Goal: Task Accomplishment & Management: Use online tool/utility

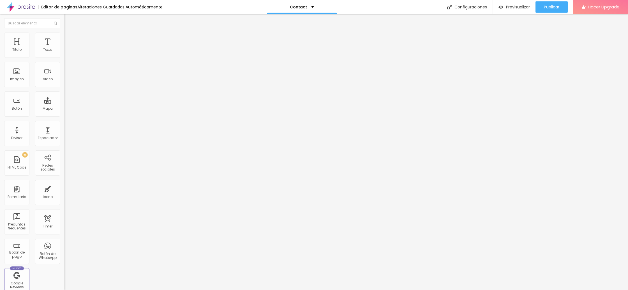
click at [64, 34] on img at bounding box center [66, 35] width 5 height 5
click at [70, 33] on span "Estilo" at bounding box center [74, 30] width 9 height 5
click at [67, 52] on icon "button" at bounding box center [68, 50] width 3 height 3
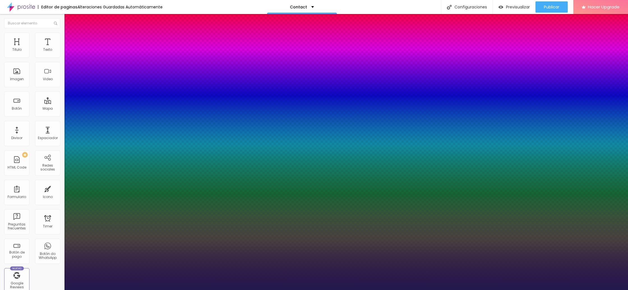
type input "1"
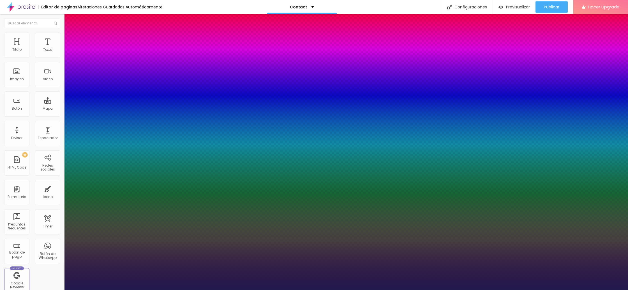
select select "LatoLight"
type input "1"
click at [327, 290] on div at bounding box center [314, 290] width 628 height 0
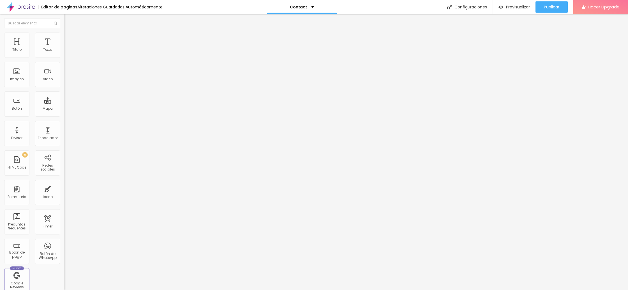
click at [67, 52] on icon "button" at bounding box center [68, 50] width 2 height 2
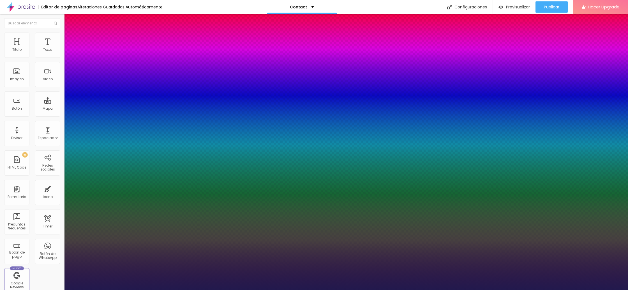
type input "1"
type input "17"
type input "1"
type input "18"
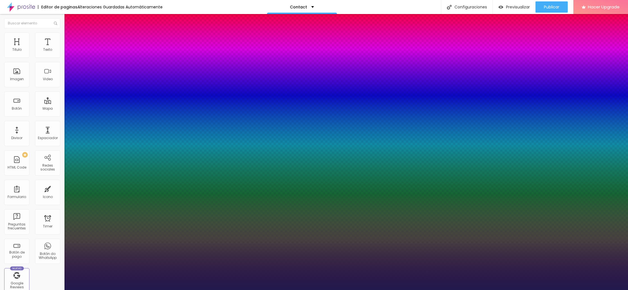
type input "18"
type input "1"
type input "19"
type input "1"
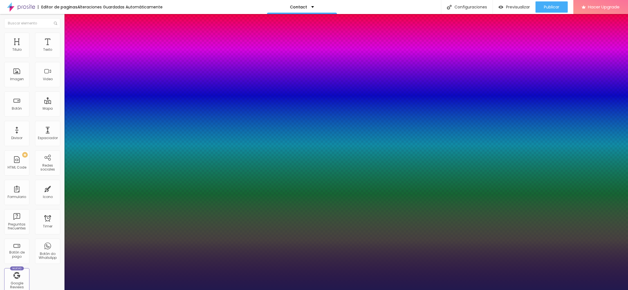
type input "20"
type input "1"
type input "21"
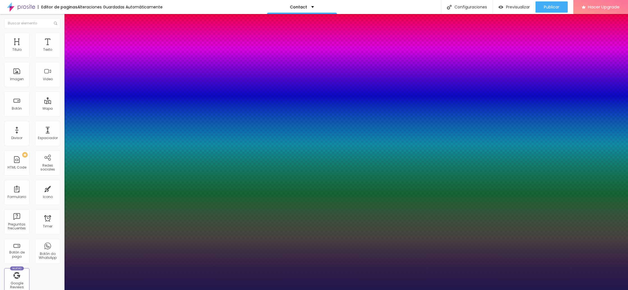
type input "1"
type input "22"
type input "1"
type input "22"
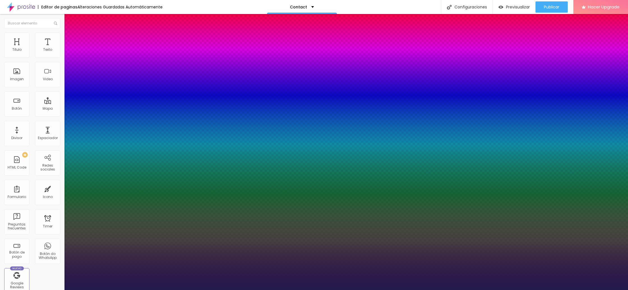
click at [181, 290] on div at bounding box center [314, 290] width 628 height 0
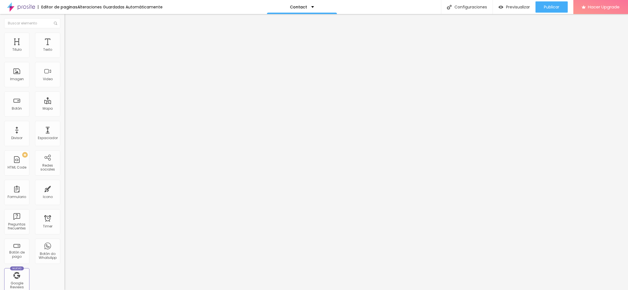
click at [67, 52] on icon "button" at bounding box center [68, 50] width 3 height 3
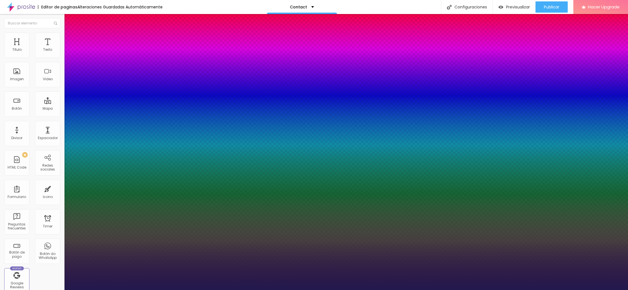
type input "1"
type input "0.1"
type input "1"
type input "0.2"
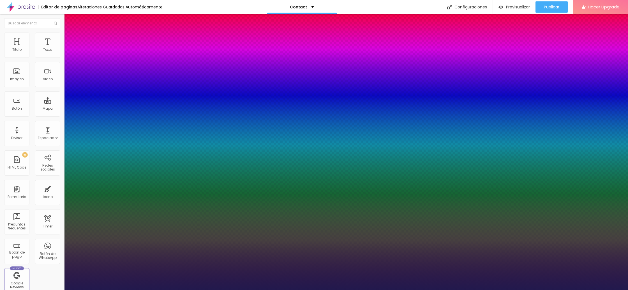
type input "0.2"
type input "1"
type input "0.3"
type input "1"
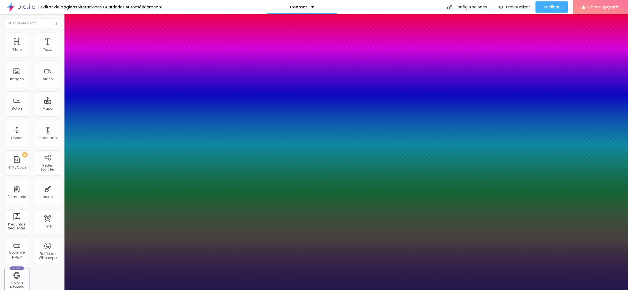
type input "0.4"
type input "1"
type input "0.5"
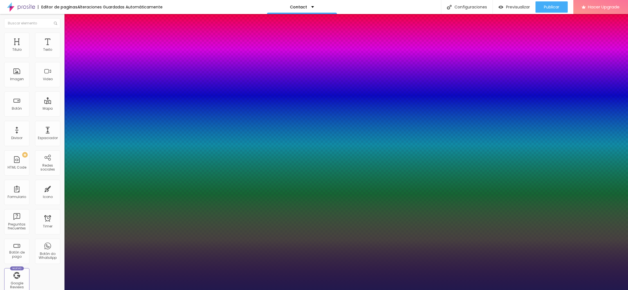
type input "1"
type input "0.6"
type input "1"
type input "0.7"
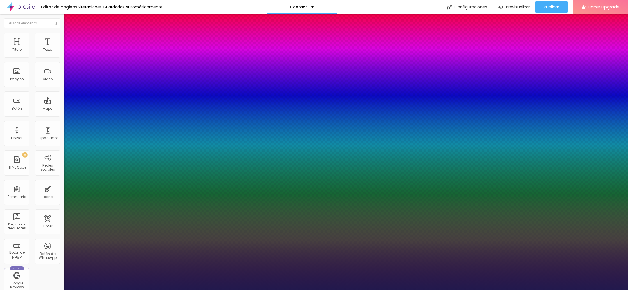
type input "0.7"
type input "1"
type input "0.8"
type input "1"
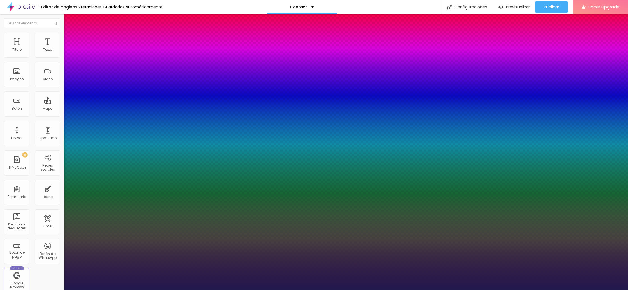
type input "0.9"
type input "1"
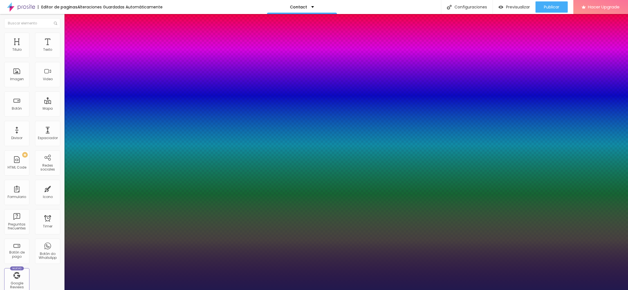
type input "1"
type input "1.1"
type input "1"
type input "1.2"
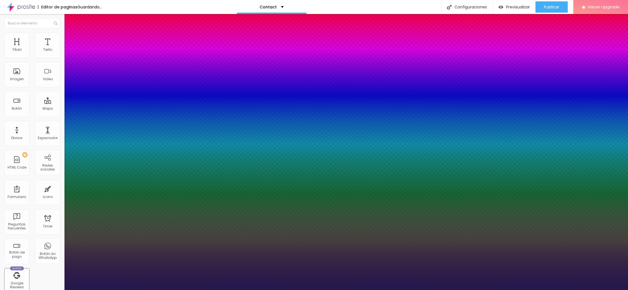
type input "1.2"
type input "1"
drag, startPoint x: 72, startPoint y: 109, endPoint x: 77, endPoint y: 109, distance: 4.8
type input "1.2"
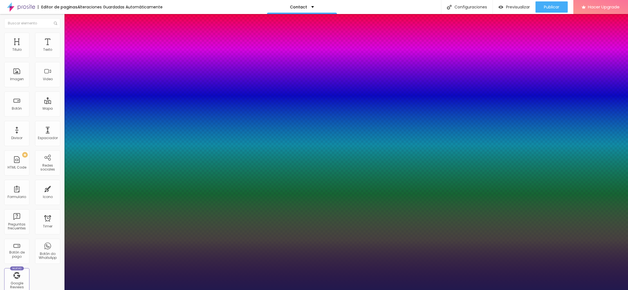
type input "0"
type input "1"
type input "3"
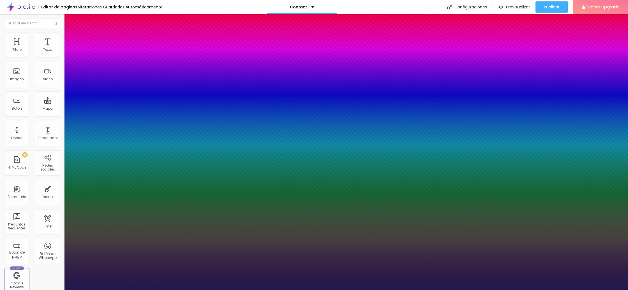
type input "3"
type input "5"
type input "6"
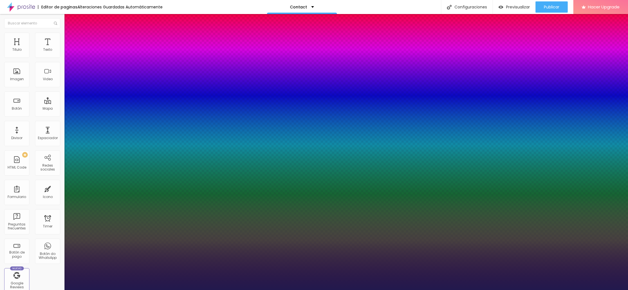
type input "7"
type input "8"
type input "7"
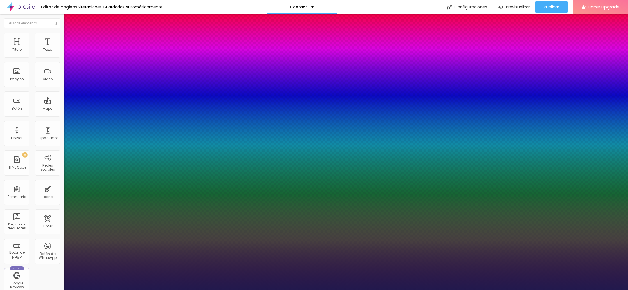
type input "7"
type input "6"
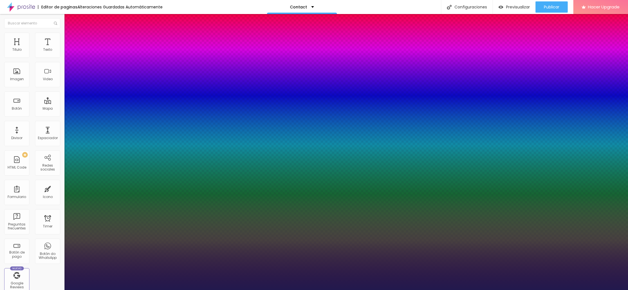
type input "1.2"
type input "1.3"
type input "1.4"
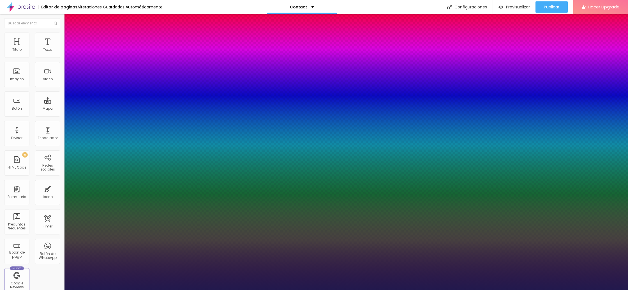
type input "1.4"
type input "1.5"
drag, startPoint x: 91, startPoint y: 134, endPoint x: 98, endPoint y: 135, distance: 6.8
type input "1.5"
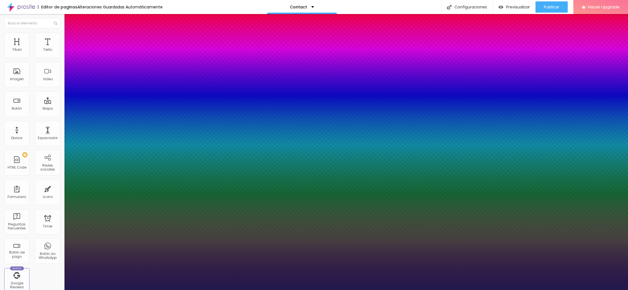
click at [391, 290] on div at bounding box center [314, 290] width 628 height 0
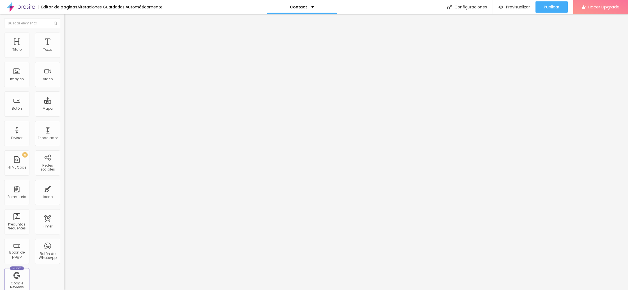
click at [67, 52] on icon "button" at bounding box center [68, 50] width 3 height 3
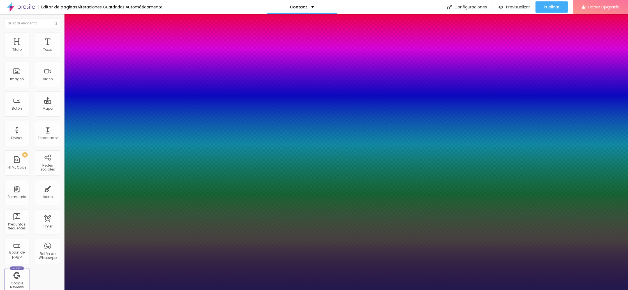
type input "8"
type input "2"
type input "21"
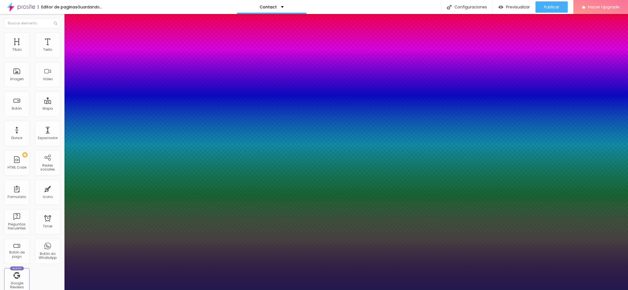
type input "8"
type input "2"
type input "8"
type input "0"
type input "8"
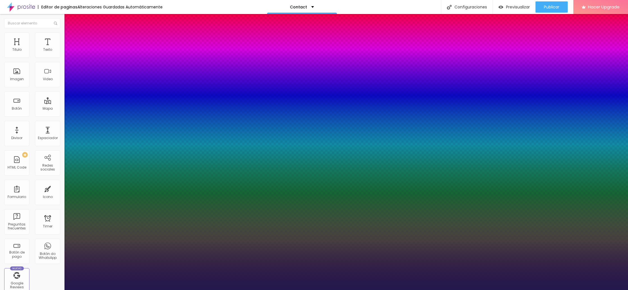
type input "01"
type input "18"
type input "018"
click at [526, 290] on div at bounding box center [314, 290] width 628 height 0
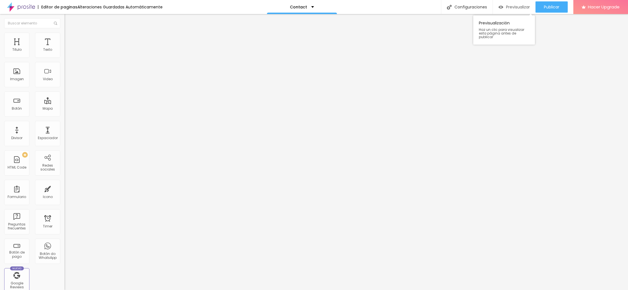
click at [513, 6] on span "Previsualizar" at bounding box center [518, 7] width 24 height 4
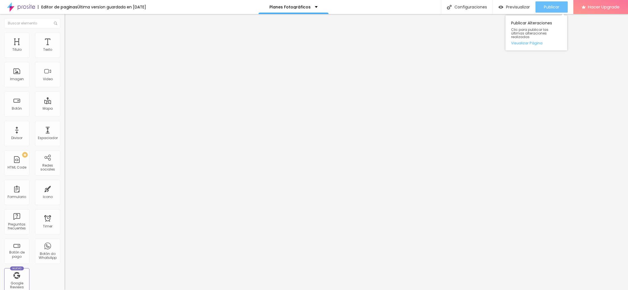
click at [548, 7] on span "Publicar" at bounding box center [551, 7] width 15 height 4
click at [69, 20] on div "Editar Texto" at bounding box center [85, 20] width 32 height 4
